Goal: Task Accomplishment & Management: Use online tool/utility

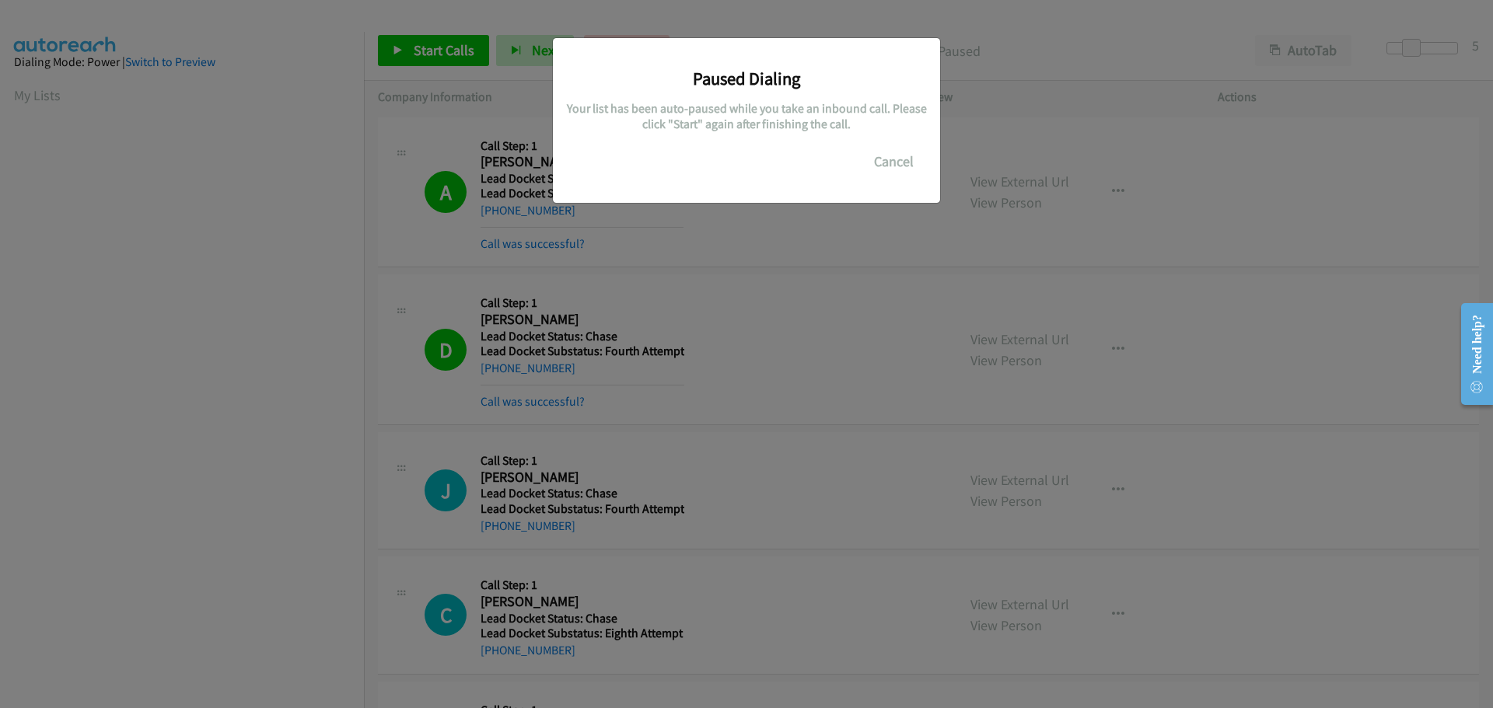
scroll to position [164, 0]
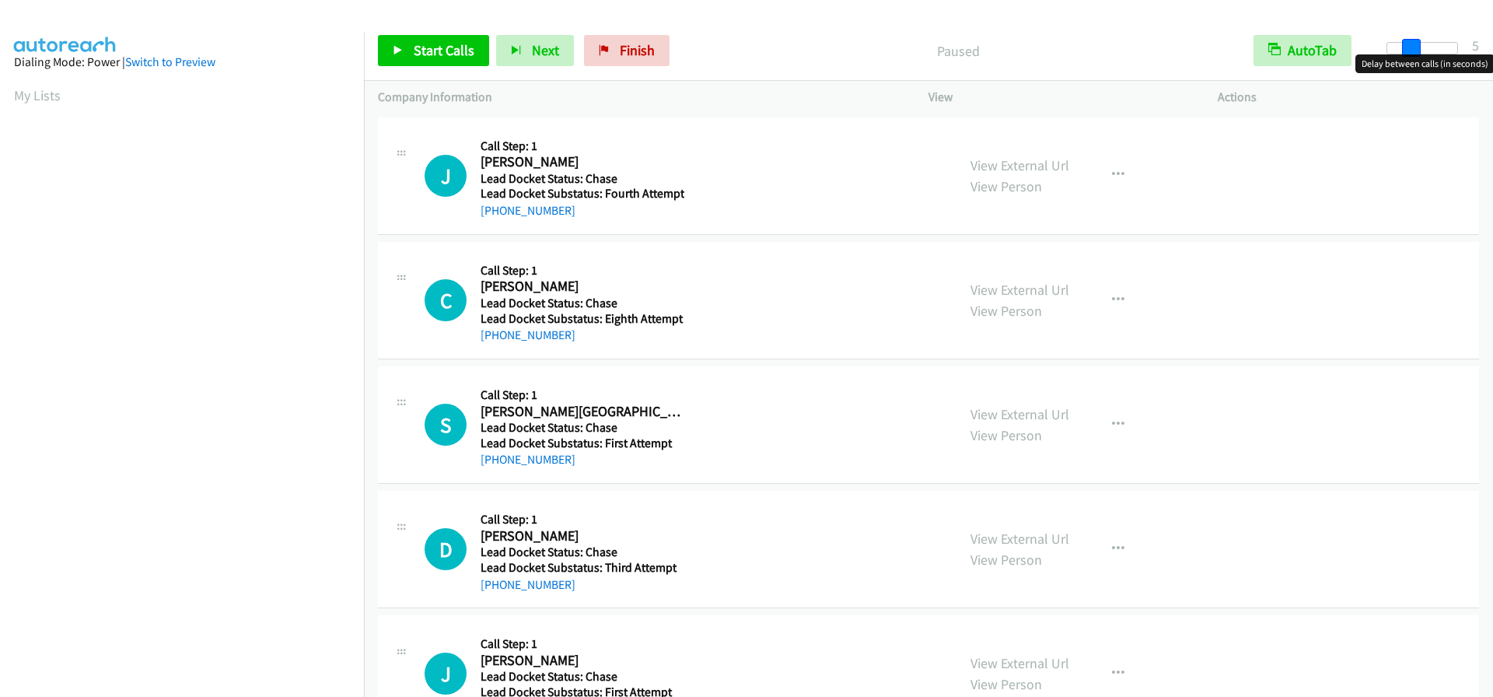
drag, startPoint x: 1391, startPoint y: 44, endPoint x: 1415, endPoint y: 47, distance: 24.4
click at [1415, 47] on span at bounding box center [1411, 48] width 19 height 19
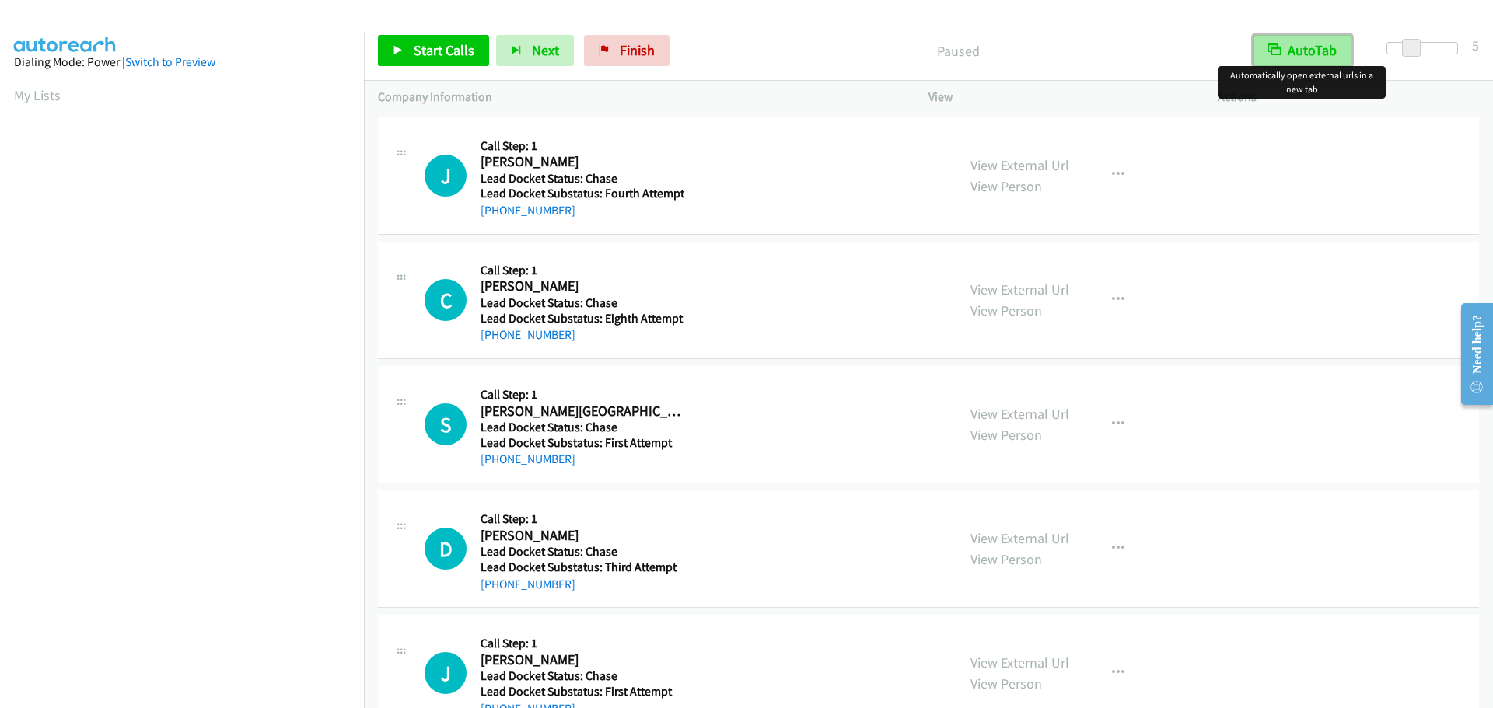
click at [1327, 56] on button "AutoTab" at bounding box center [1303, 50] width 98 height 31
click at [428, 54] on span "Start Calls" at bounding box center [444, 50] width 61 height 18
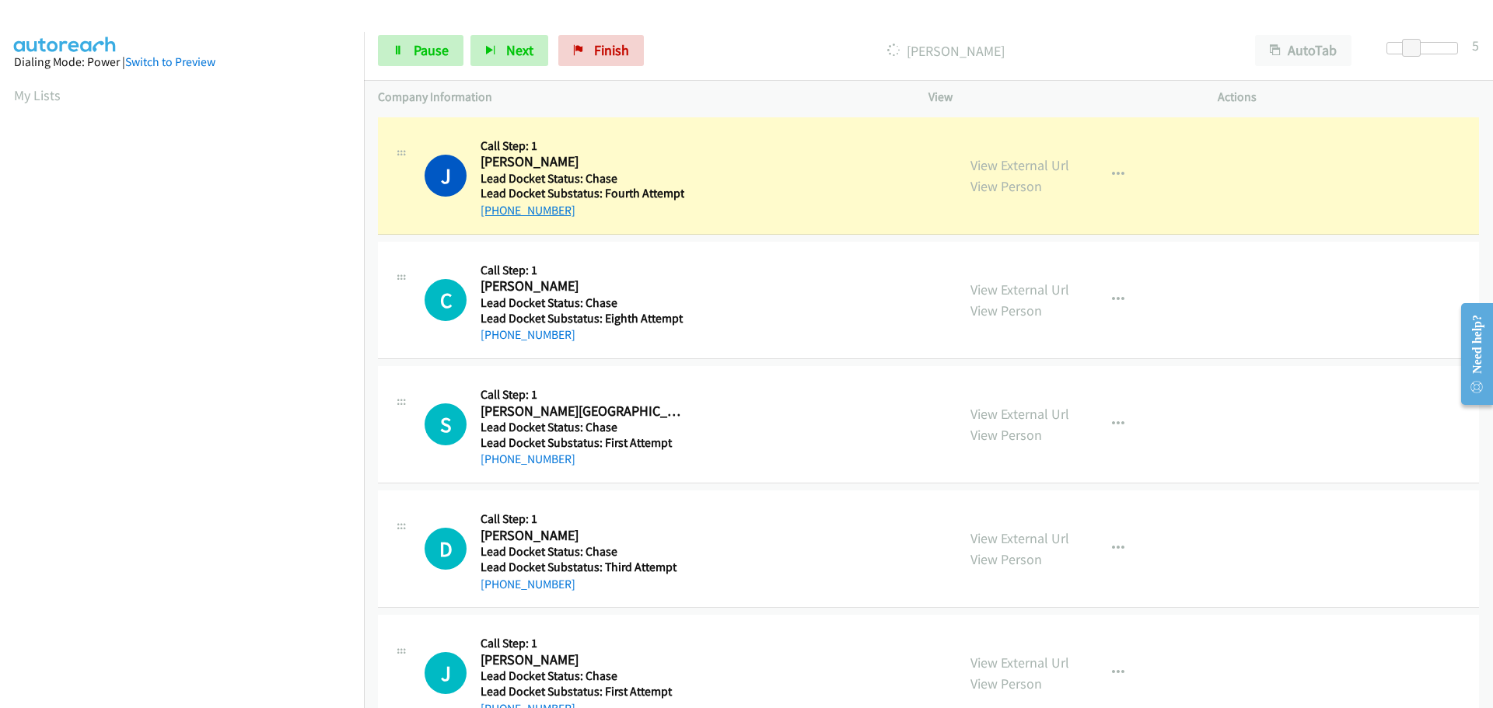
drag, startPoint x: 571, startPoint y: 209, endPoint x: 495, endPoint y: 208, distance: 76.2
click at [495, 208] on div "[PHONE_NUMBER]" at bounding box center [583, 210] width 204 height 19
copy link "[PHONE_NUMBER]"
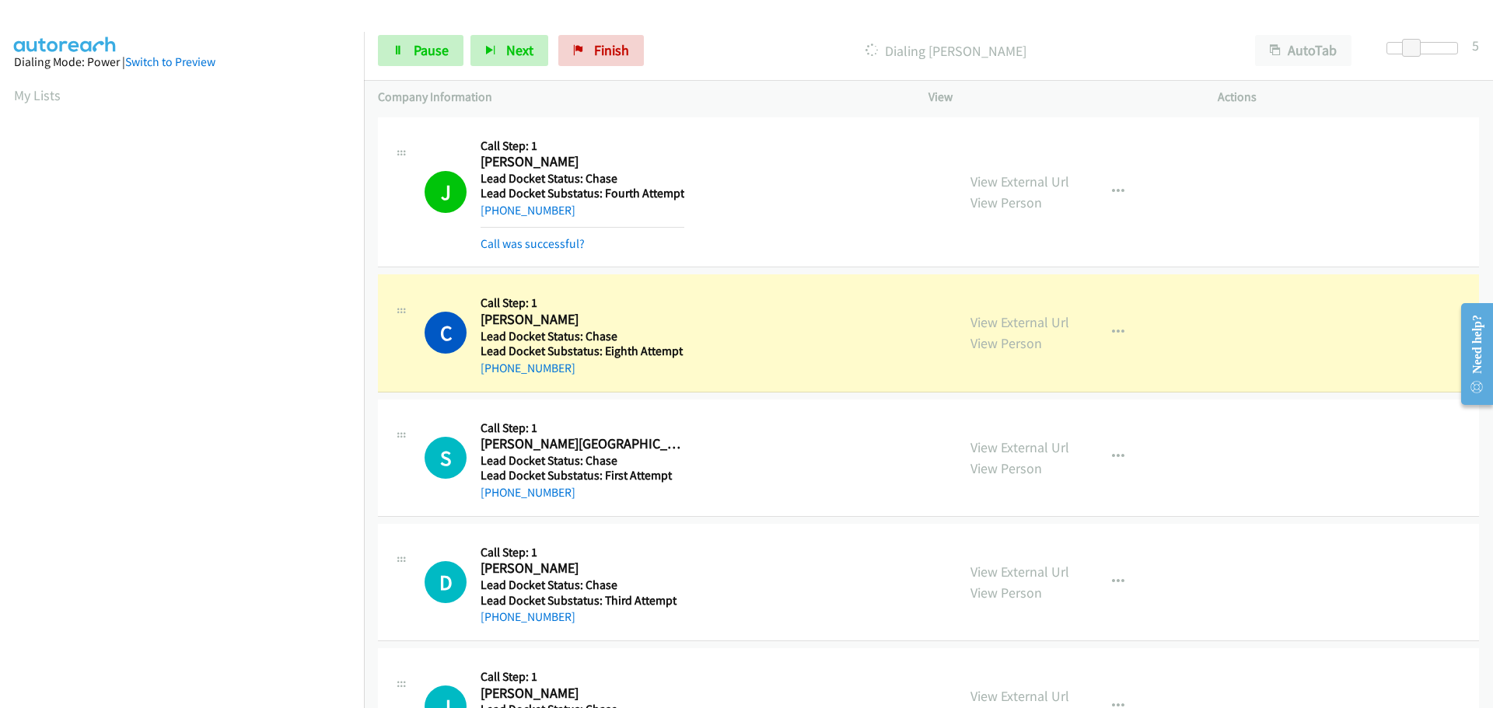
scroll to position [164, 0]
drag, startPoint x: 564, startPoint y: 372, endPoint x: 495, endPoint y: 370, distance: 68.5
click at [495, 370] on div "[PHONE_NUMBER]" at bounding box center [582, 368] width 203 height 19
copy link "[PHONE_NUMBER]"
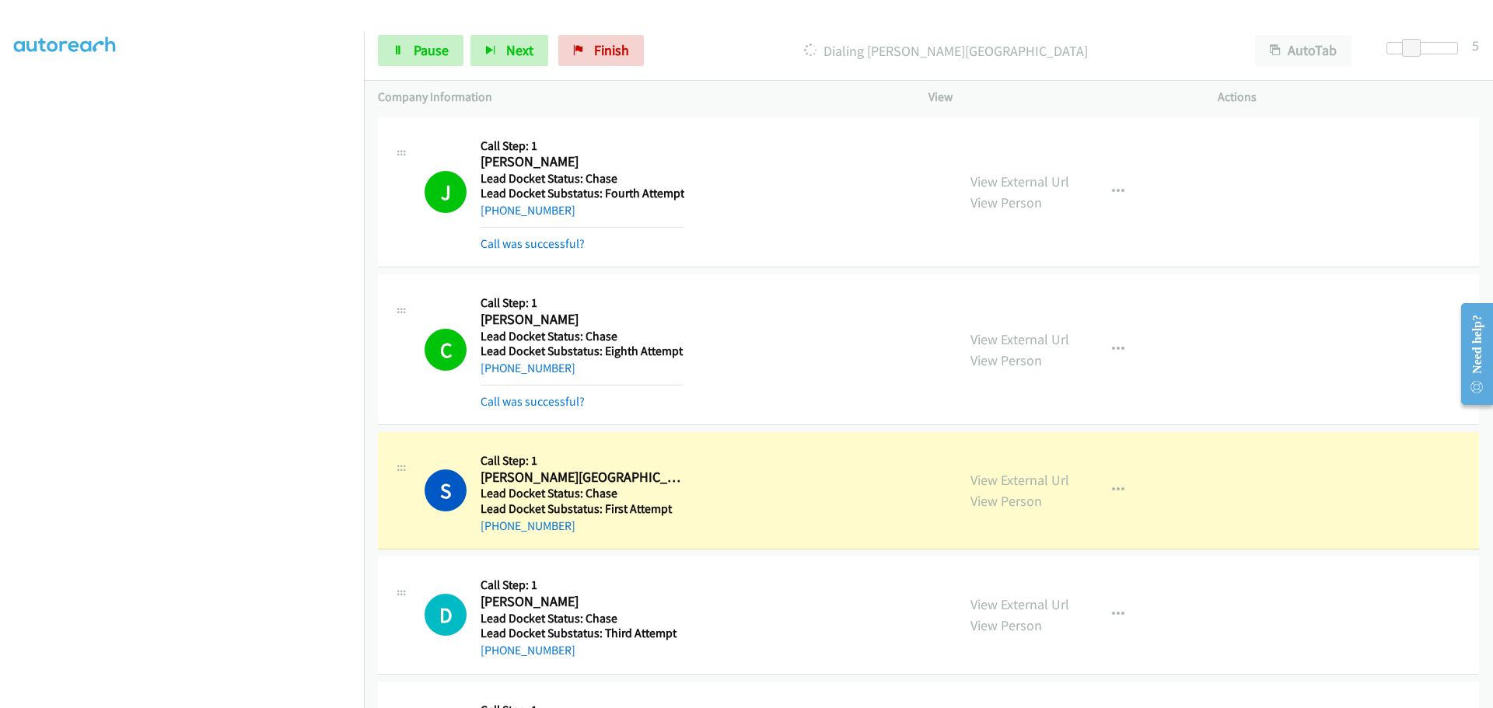
drag, startPoint x: 567, startPoint y: 531, endPoint x: 498, endPoint y: 537, distance: 68.7
click at [495, 539] on div "S Callback Scheduled Call Step: [STREET_ADDRESS][PERSON_NAME] America/[GEOGRAPH…" at bounding box center [928, 490] width 1101 height 117
copy link "[PHONE_NUMBER]"
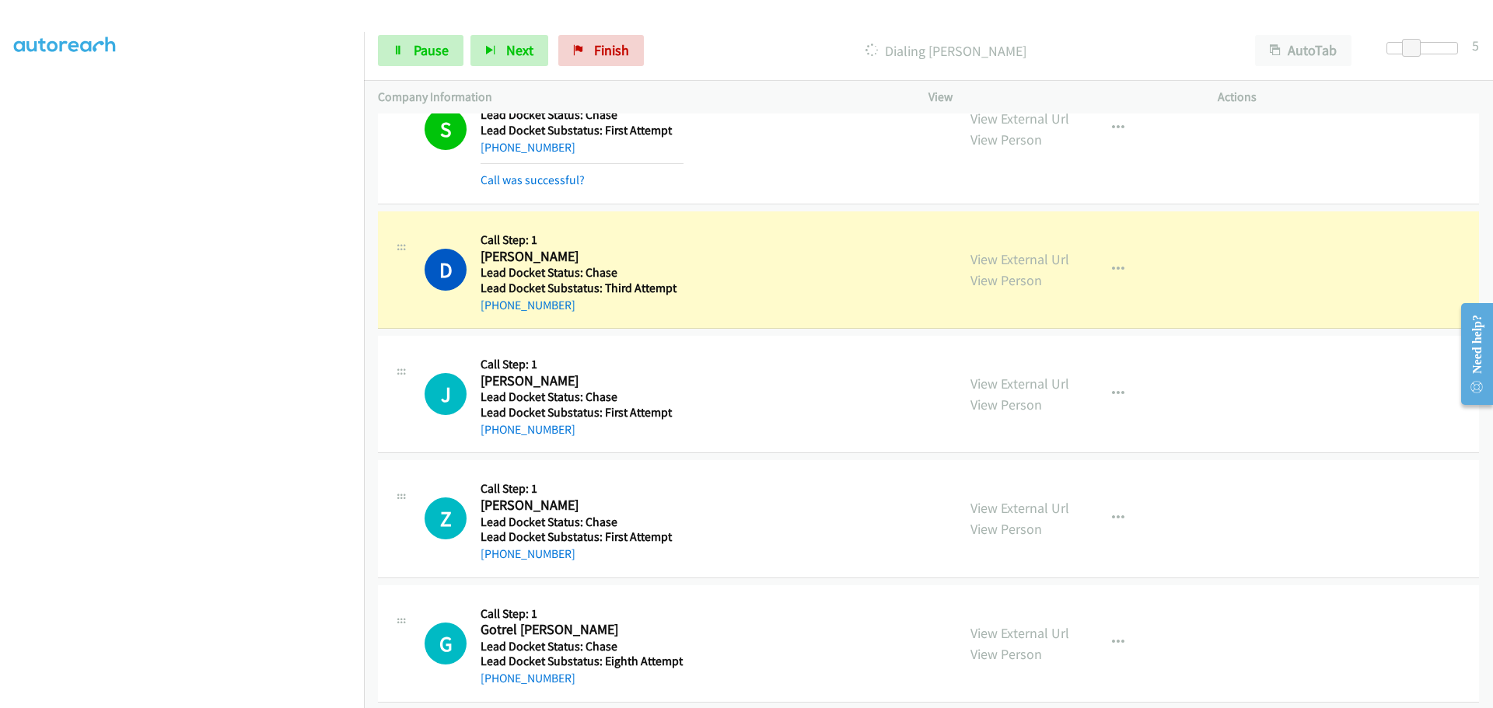
scroll to position [389, 0]
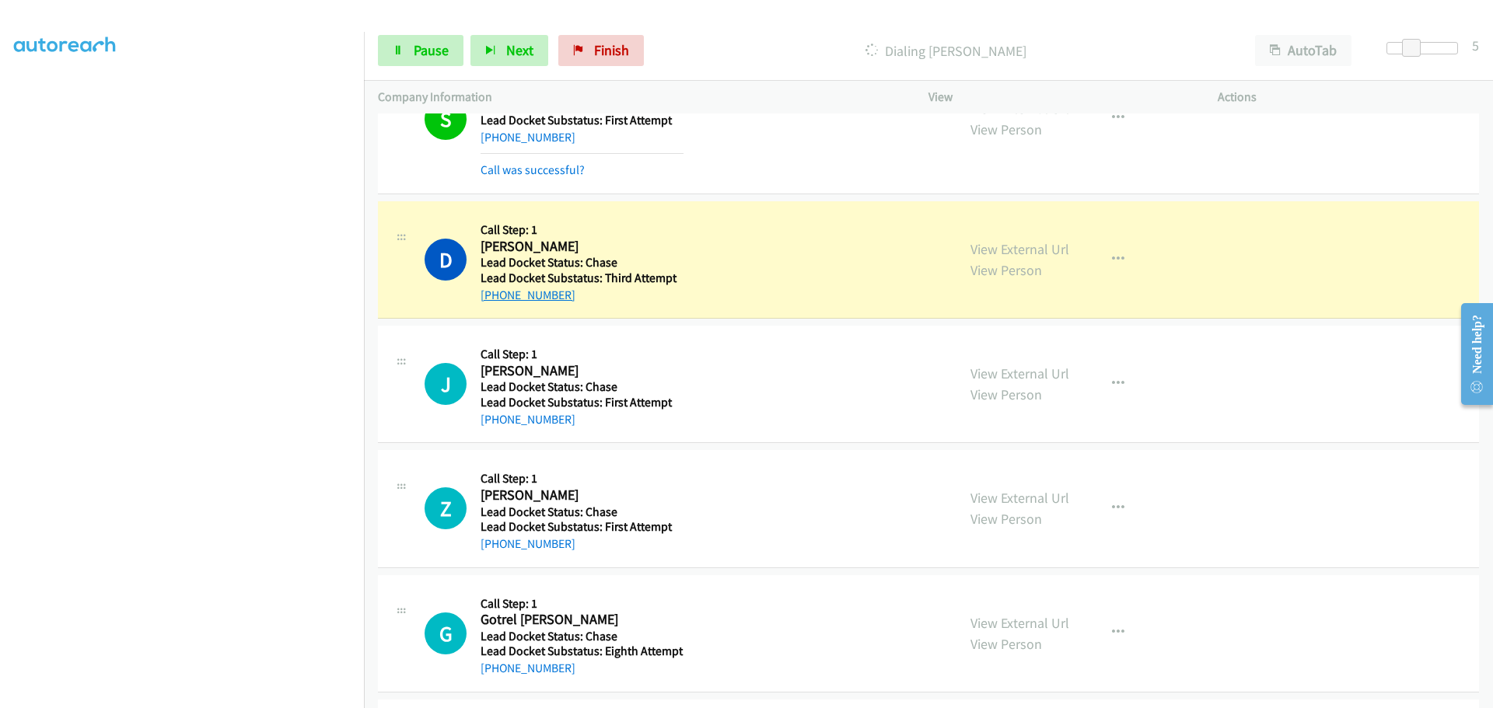
drag, startPoint x: 572, startPoint y: 293, endPoint x: 496, endPoint y: 301, distance: 75.8
click at [495, 301] on div "[PHONE_NUMBER]" at bounding box center [582, 295] width 203 height 19
copy link "[PHONE_NUMBER]"
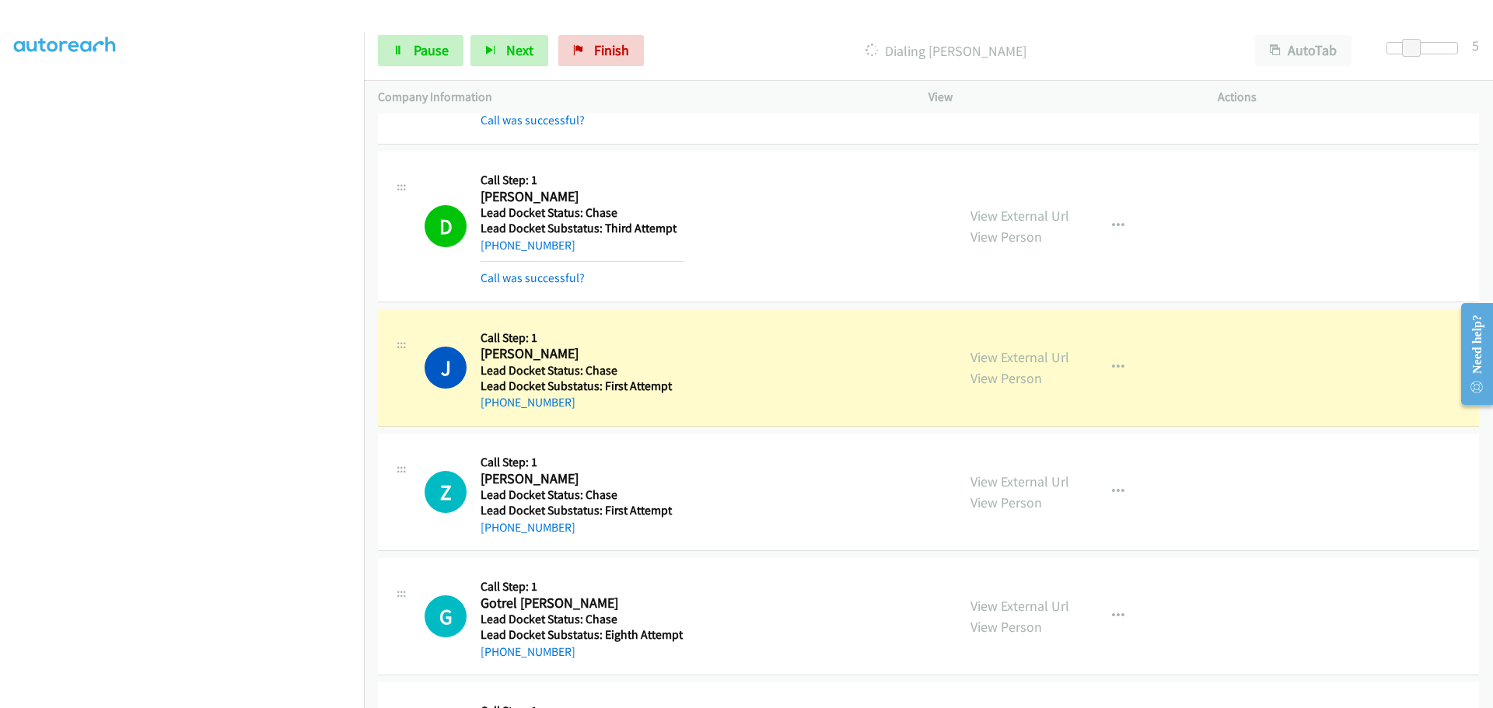
scroll to position [467, 0]
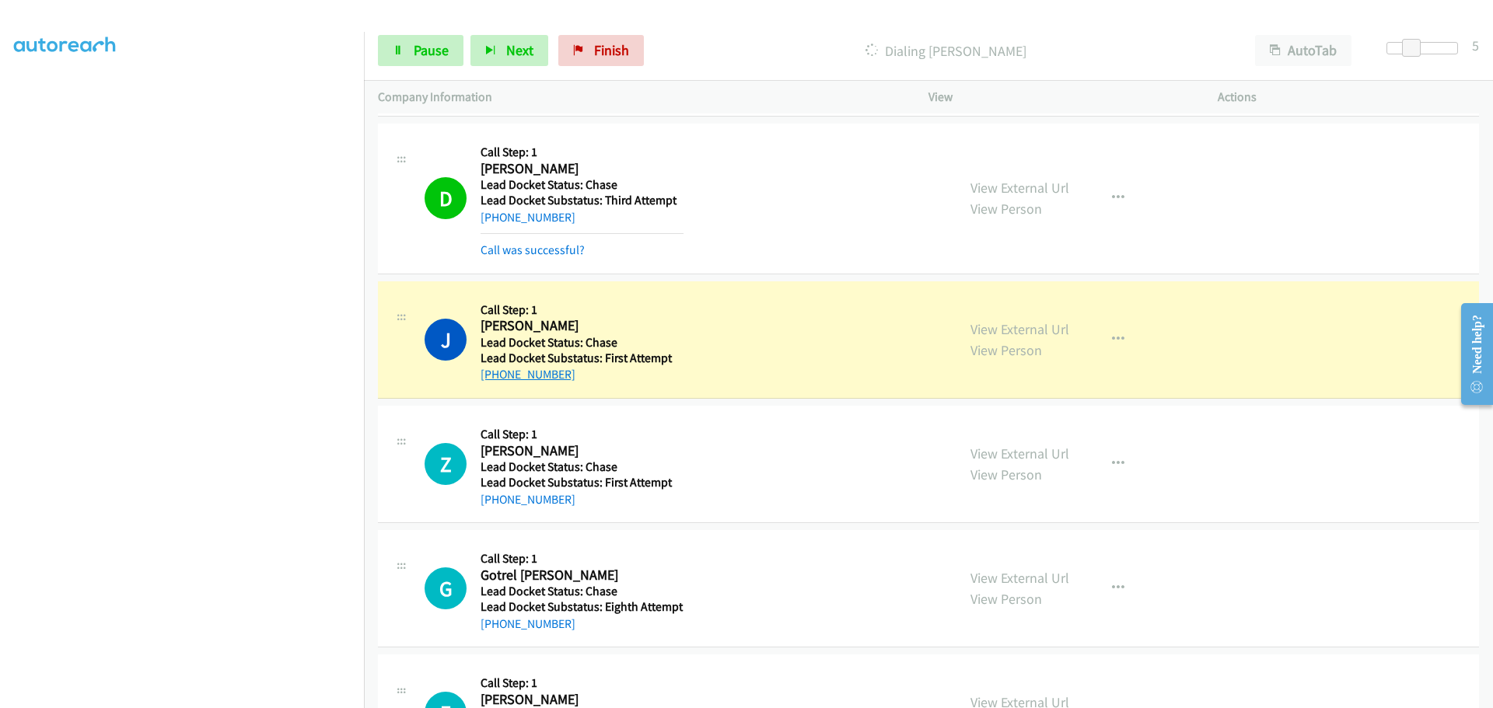
drag, startPoint x: 572, startPoint y: 375, endPoint x: 496, endPoint y: 374, distance: 75.4
click at [496, 374] on div "[PHONE_NUMBER]" at bounding box center [582, 374] width 203 height 19
copy link "[PHONE_NUMBER]"
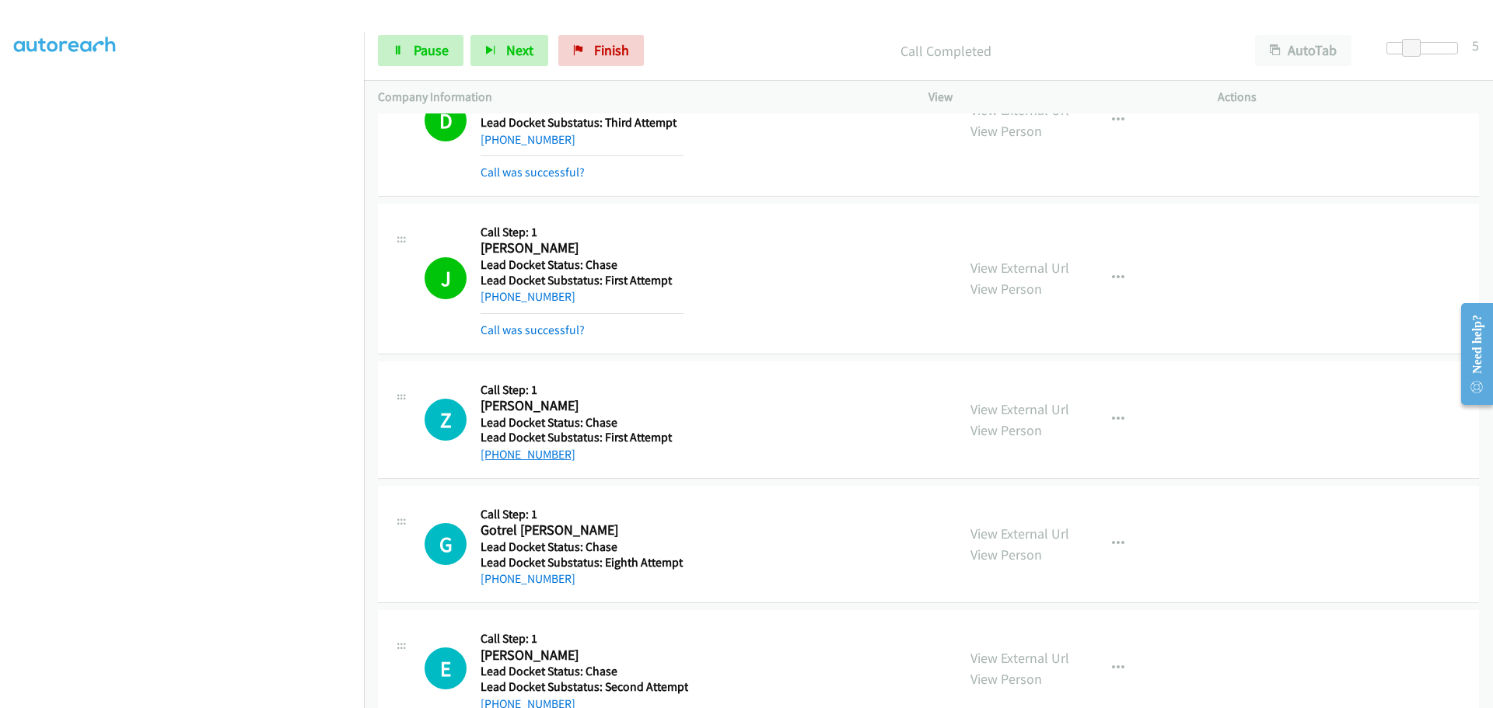
drag, startPoint x: 561, startPoint y: 453, endPoint x: 498, endPoint y: 454, distance: 63.0
click at [498, 454] on div "[PHONE_NUMBER]" at bounding box center [582, 455] width 203 height 19
copy link "[PHONE_NUMBER]"
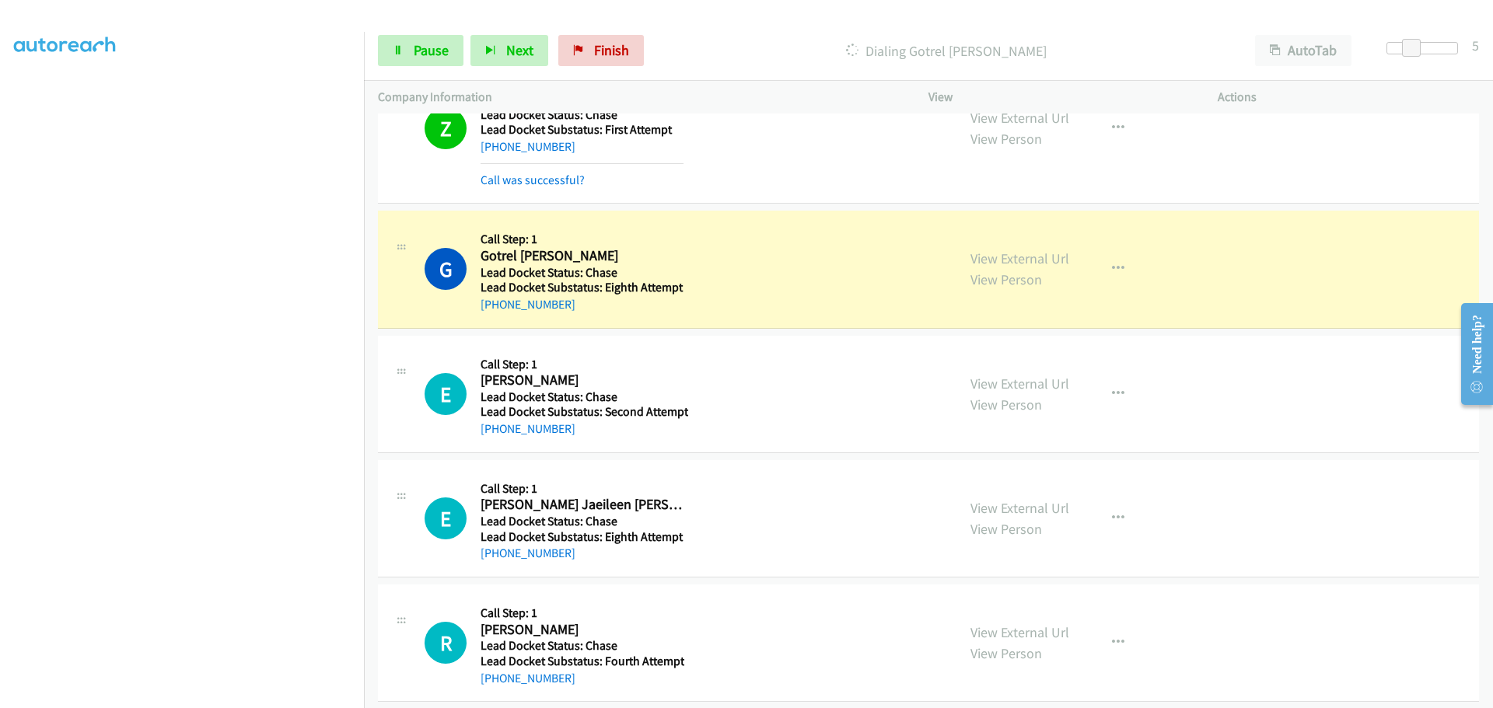
scroll to position [855, 0]
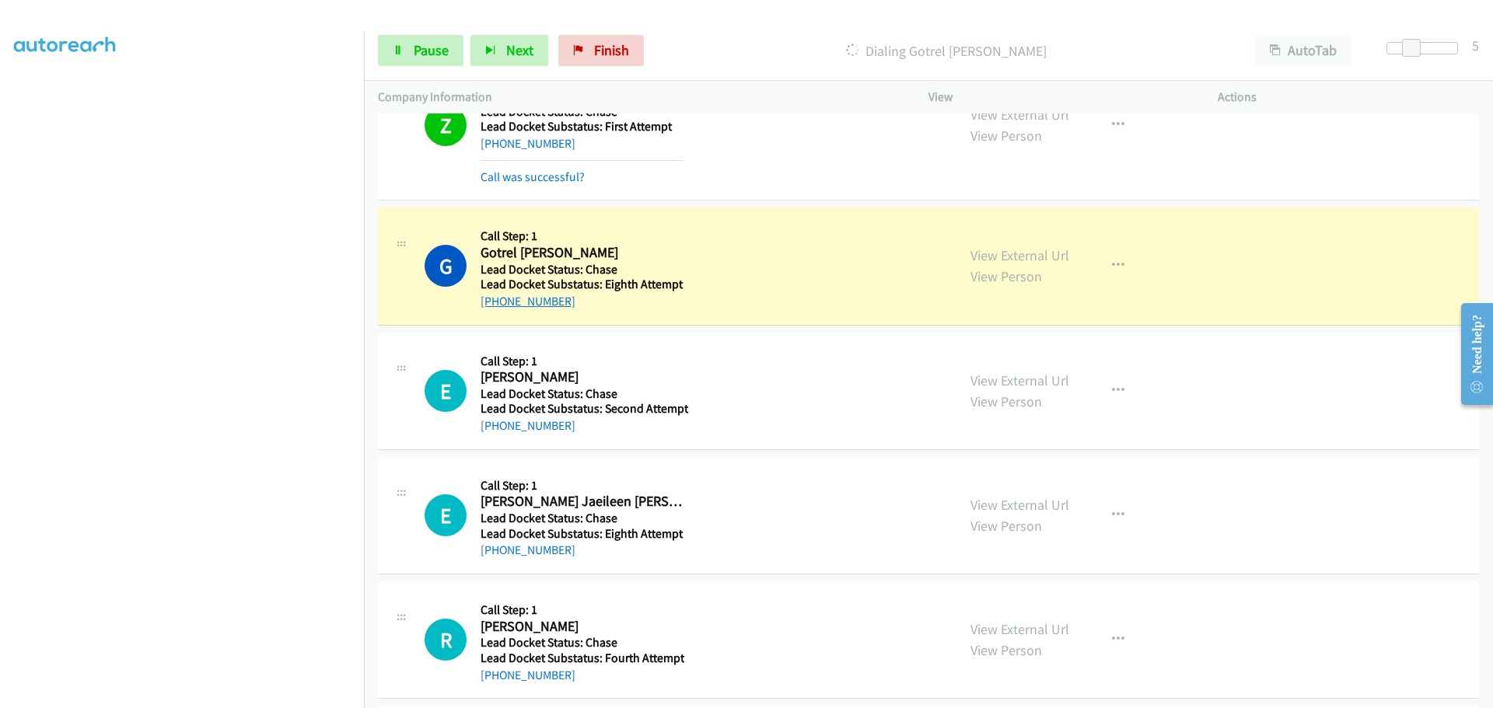
drag, startPoint x: 576, startPoint y: 302, endPoint x: 495, endPoint y: 305, distance: 80.9
click at [495, 305] on div "[PHONE_NUMBER]" at bounding box center [582, 301] width 203 height 19
copy link "[PHONE_NUMBER]"
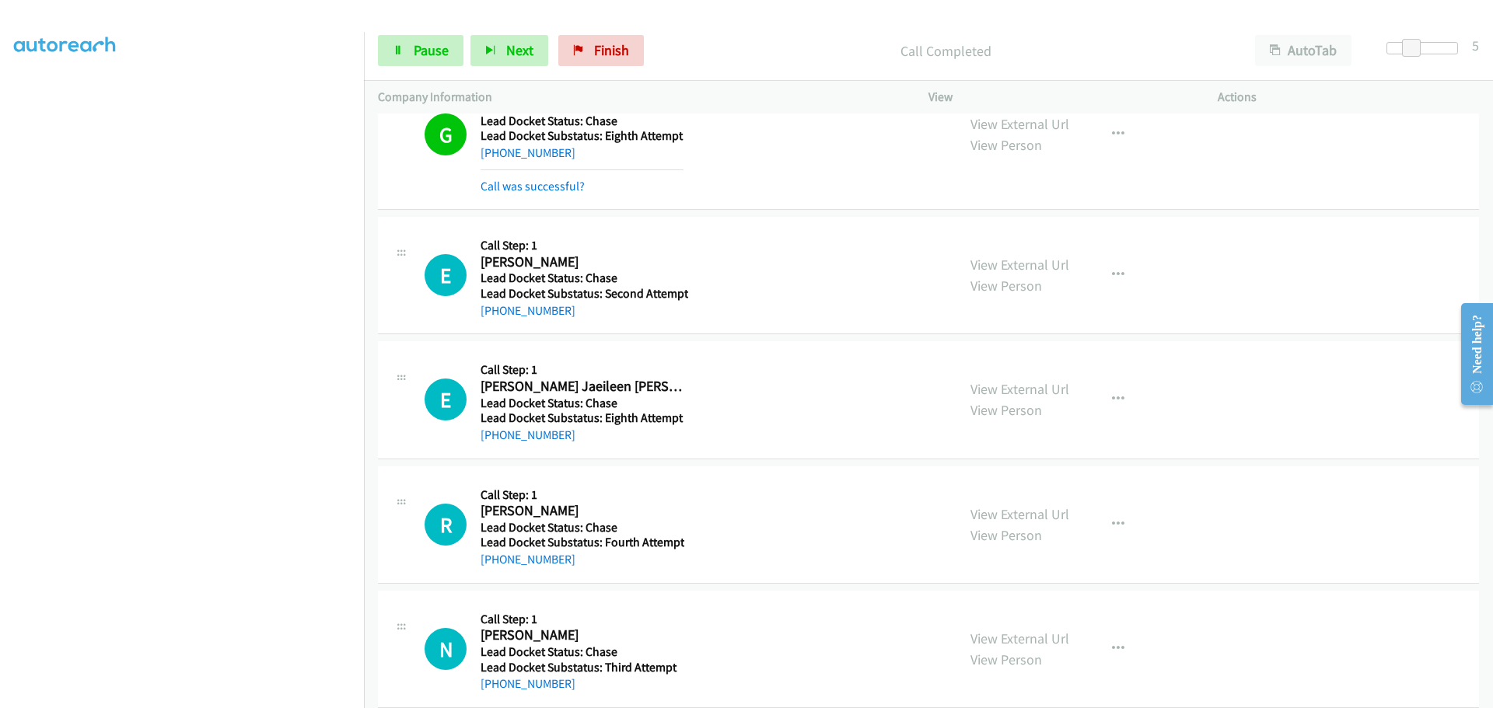
scroll to position [1011, 0]
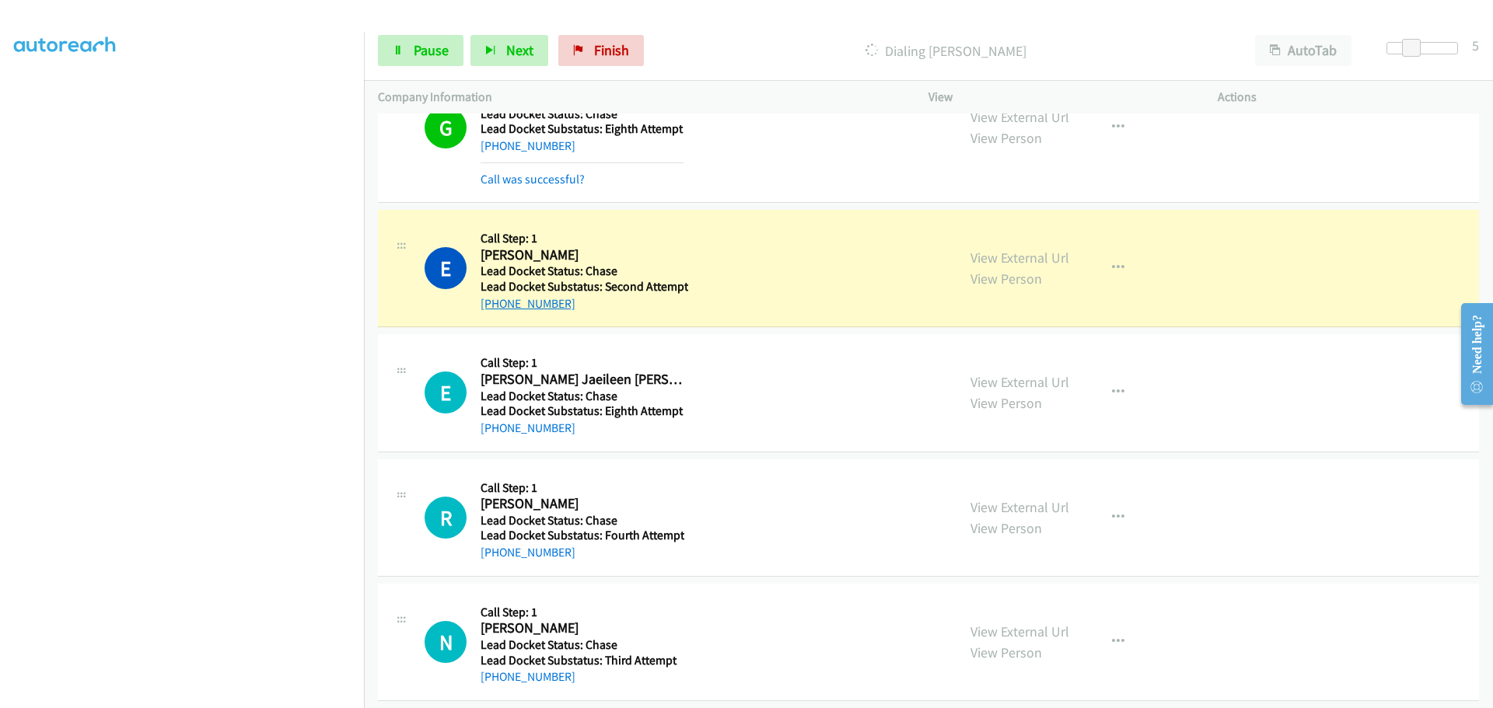
drag, startPoint x: 591, startPoint y: 301, endPoint x: 495, endPoint y: 309, distance: 96.7
click at [495, 309] on div "[PHONE_NUMBER]" at bounding box center [585, 304] width 208 height 19
copy link "[PHONE_NUMBER]"
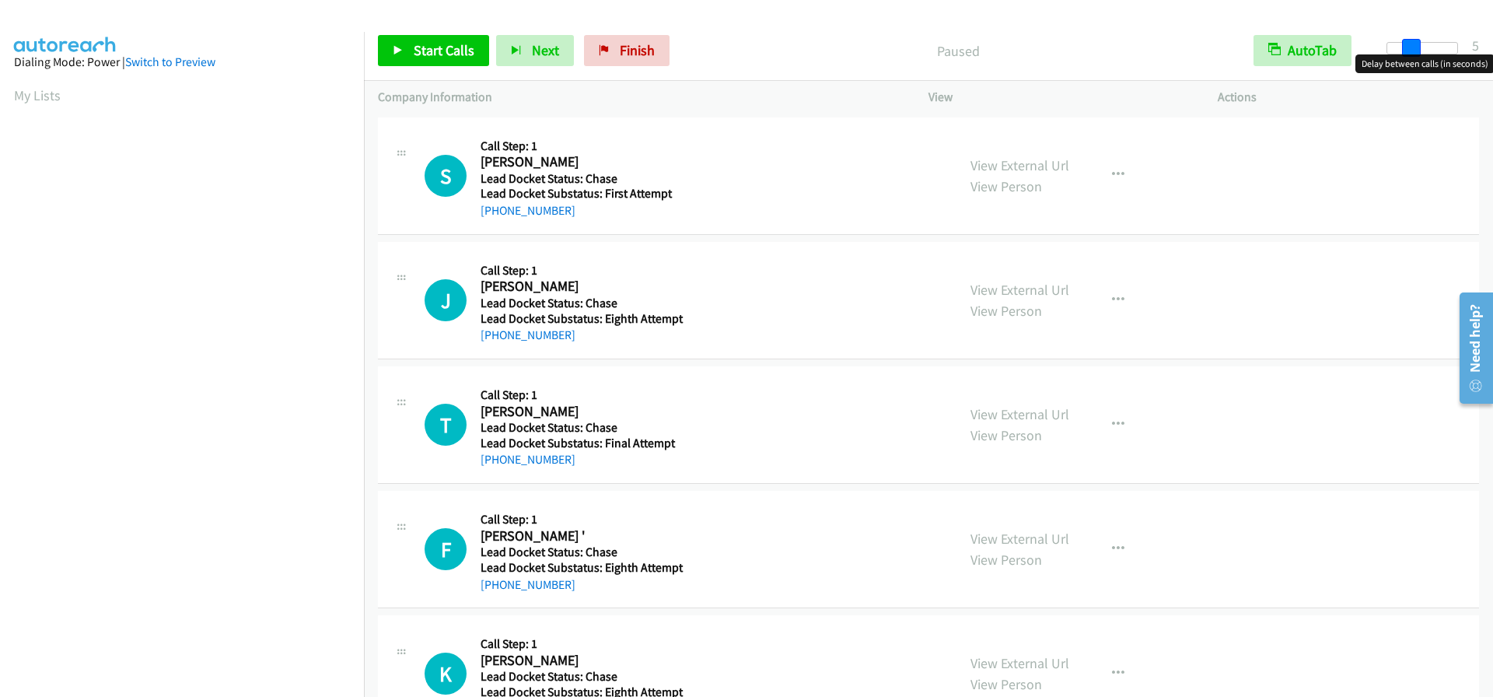
drag, startPoint x: 1391, startPoint y: 46, endPoint x: 1413, endPoint y: 49, distance: 22.0
click at [1413, 49] on span at bounding box center [1411, 48] width 19 height 19
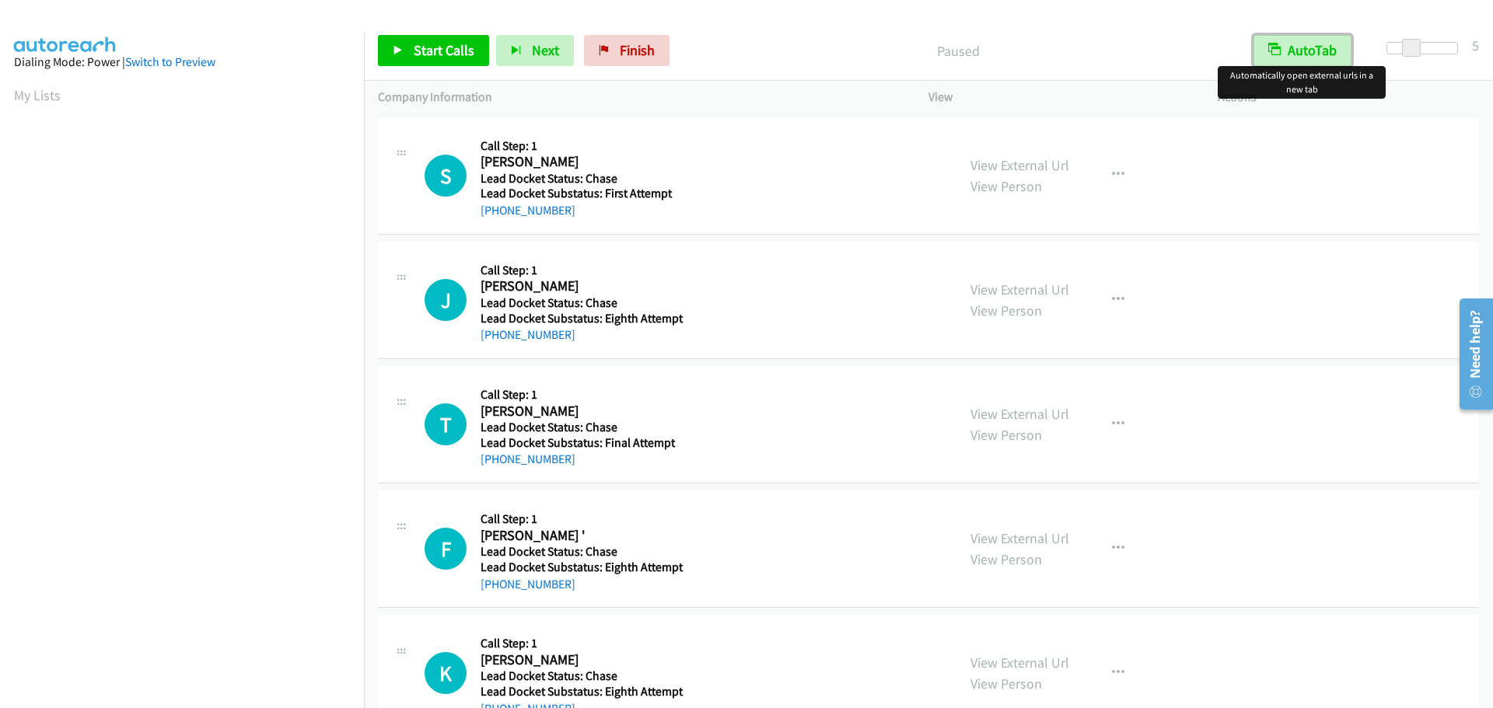
click at [1315, 55] on button "AutoTab" at bounding box center [1303, 50] width 98 height 31
click at [439, 53] on span "Start Calls" at bounding box center [444, 50] width 61 height 18
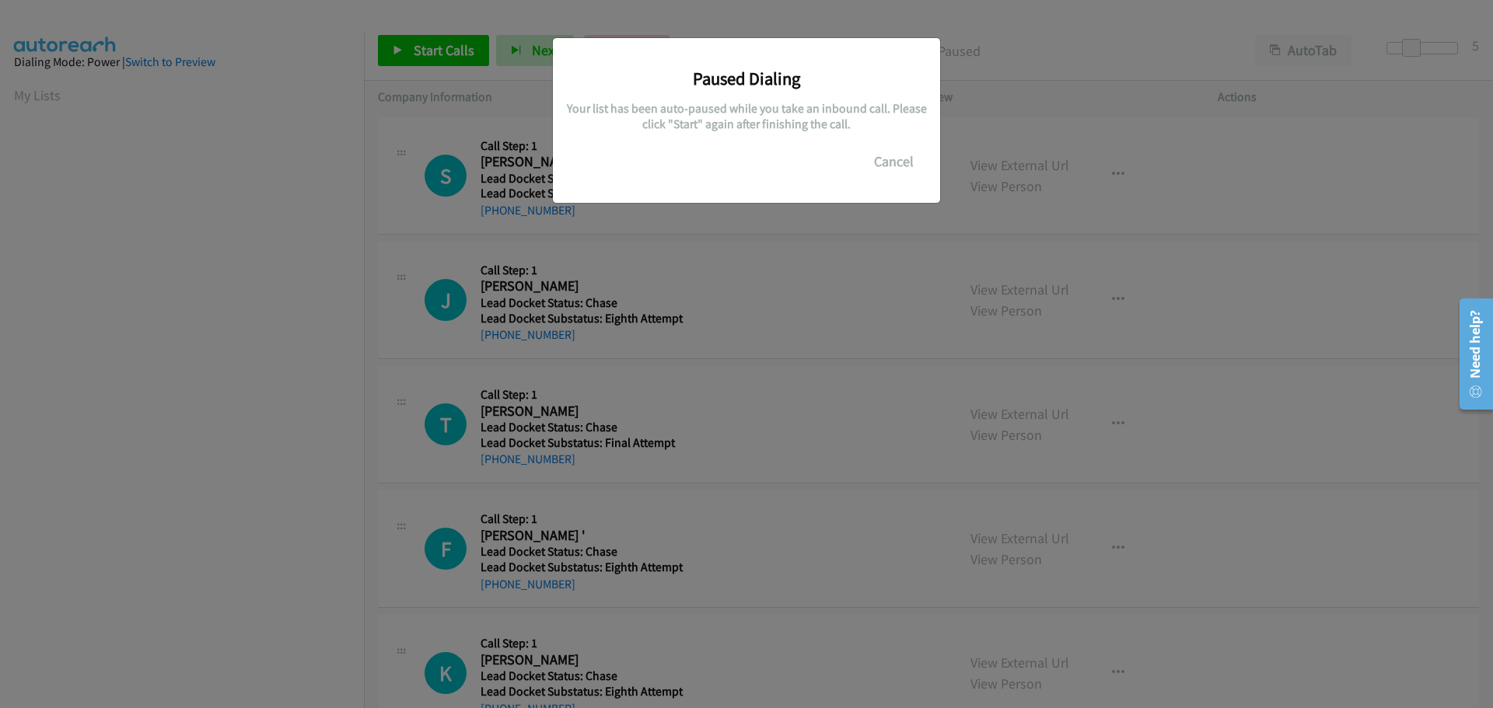
scroll to position [164, 0]
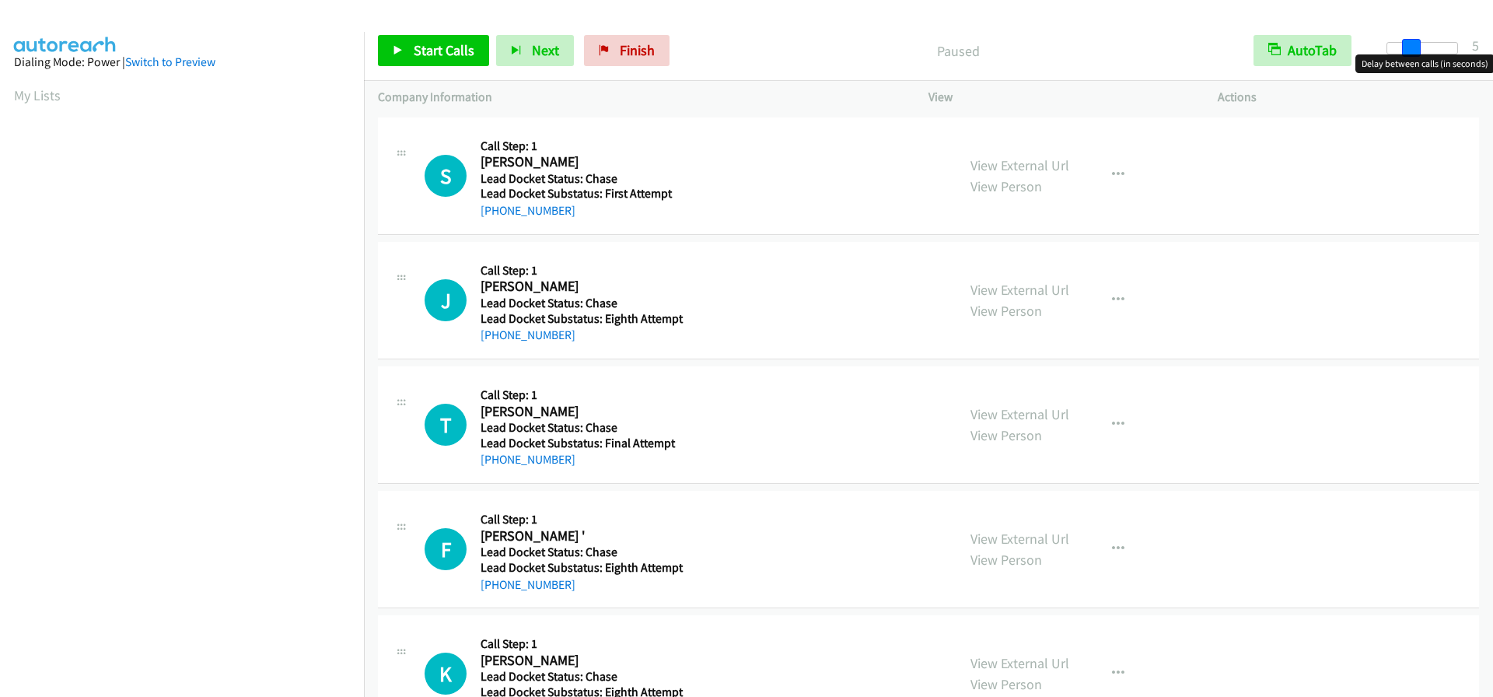
drag, startPoint x: 1386, startPoint y: 43, endPoint x: 1407, endPoint y: 44, distance: 21.8
click at [1407, 44] on span at bounding box center [1411, 48] width 19 height 19
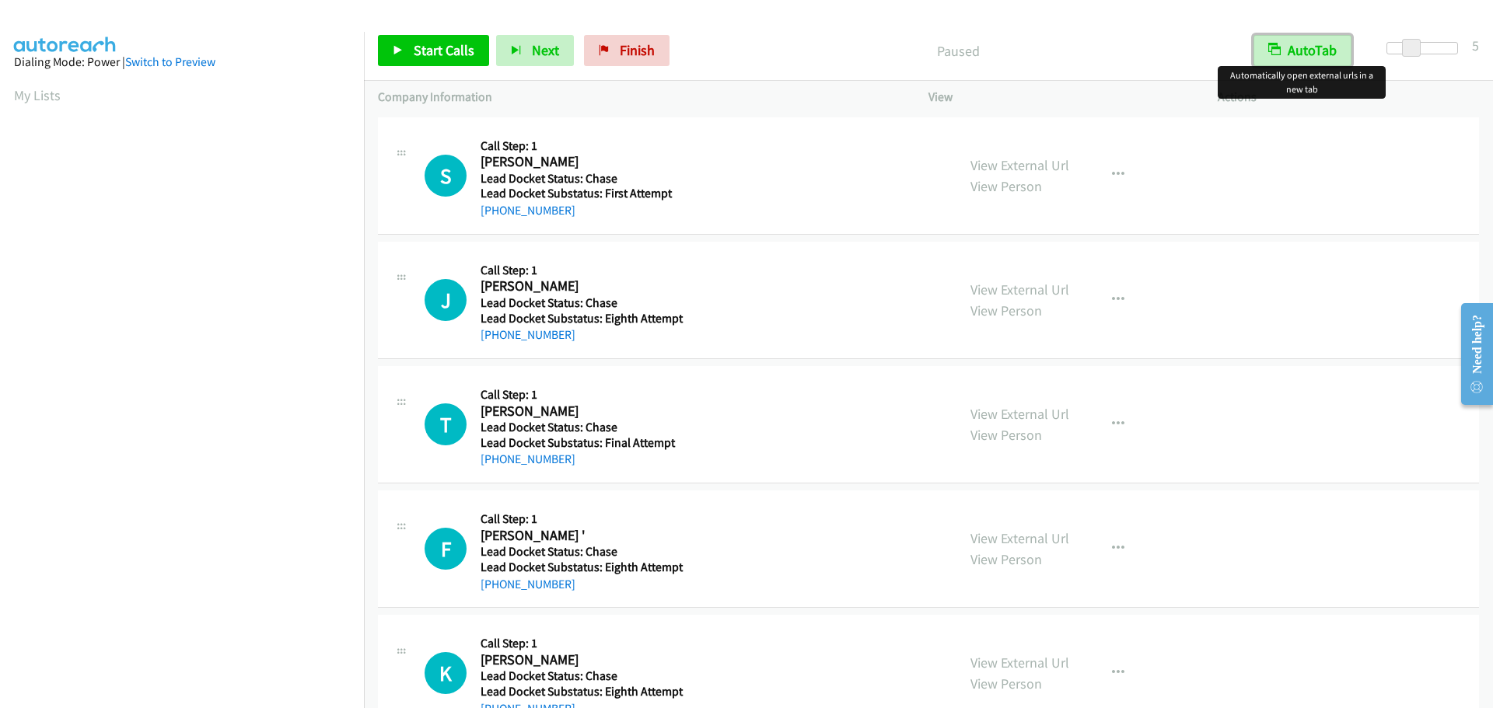
drag, startPoint x: 1324, startPoint y: 50, endPoint x: 1315, endPoint y: 50, distance: 8.6
click at [1322, 50] on button "AutoTab" at bounding box center [1303, 50] width 98 height 31
click at [453, 46] on span "Start Calls" at bounding box center [444, 50] width 61 height 18
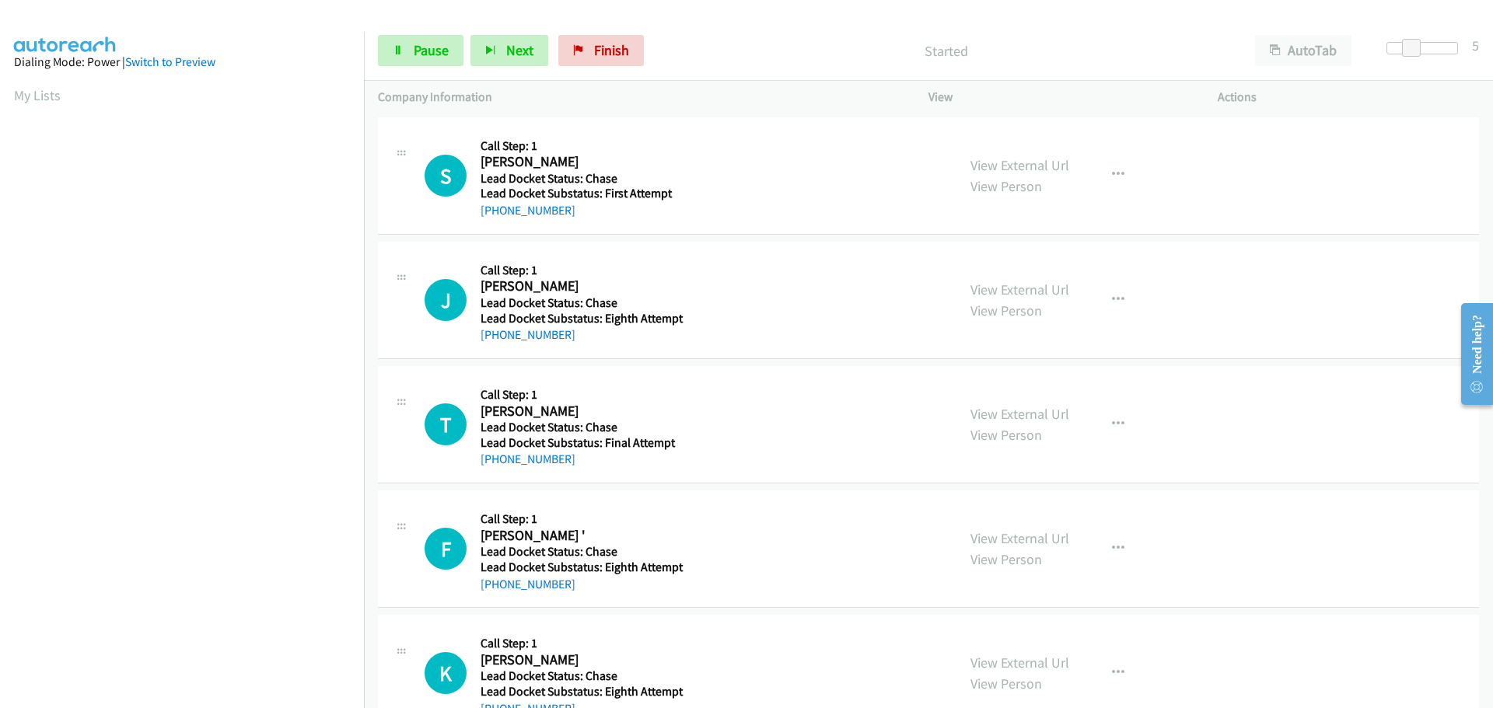
drag, startPoint x: 575, startPoint y: 215, endPoint x: 493, endPoint y: 220, distance: 82.6
click at [493, 220] on div "S Callback Scheduled Call Step: 1 Sameer Mobin America/Chicago Lead Docket Stat…" at bounding box center [928, 175] width 1101 height 117
copy link "763-210-8624"
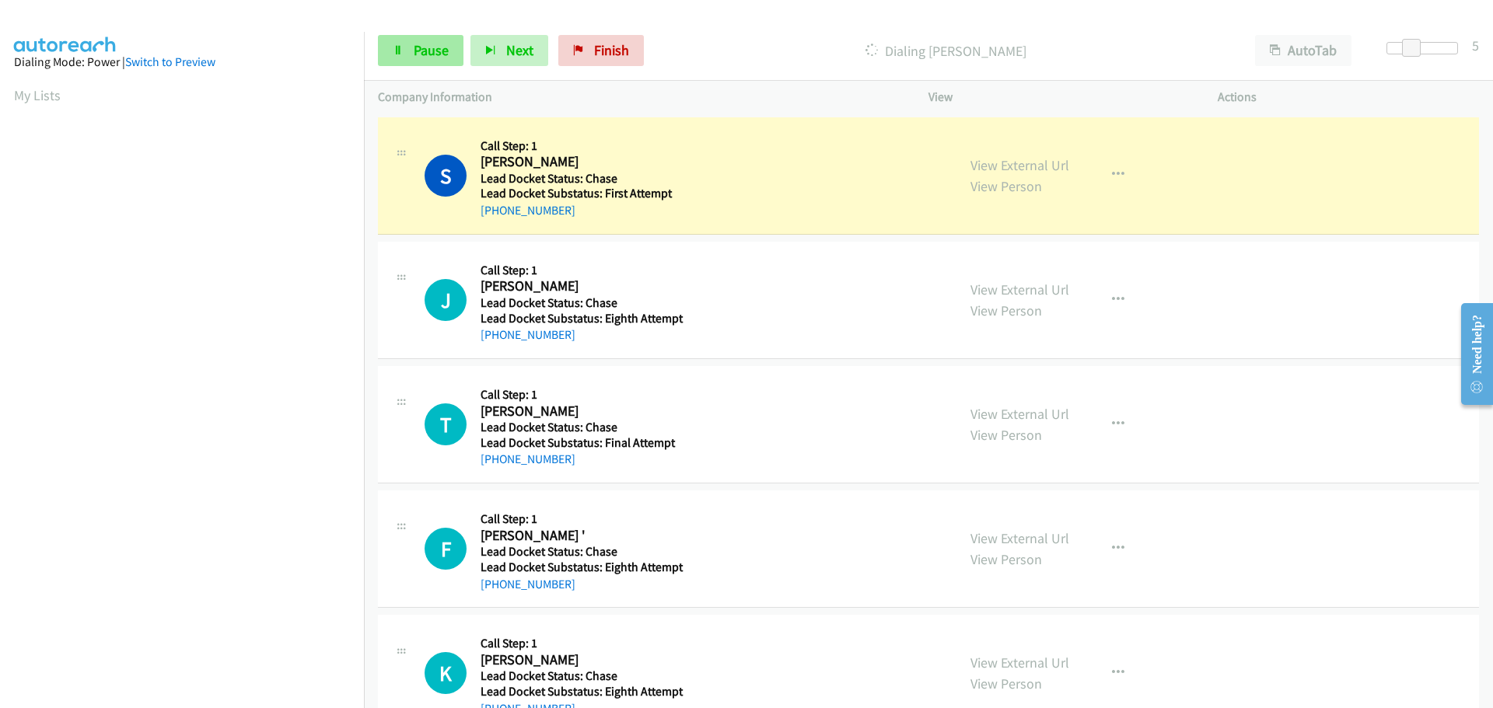
scroll to position [164, 0]
click at [429, 46] on span "Pause" at bounding box center [431, 50] width 35 height 18
